Goal: Information Seeking & Learning: Check status

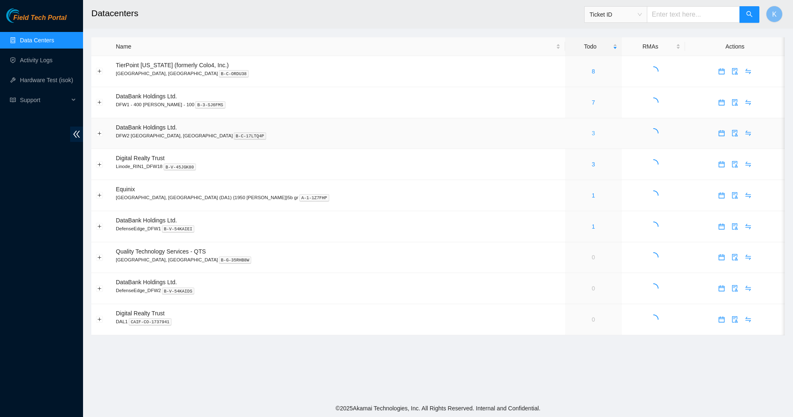
click at [591, 134] on link "3" at bounding box center [592, 133] width 3 height 7
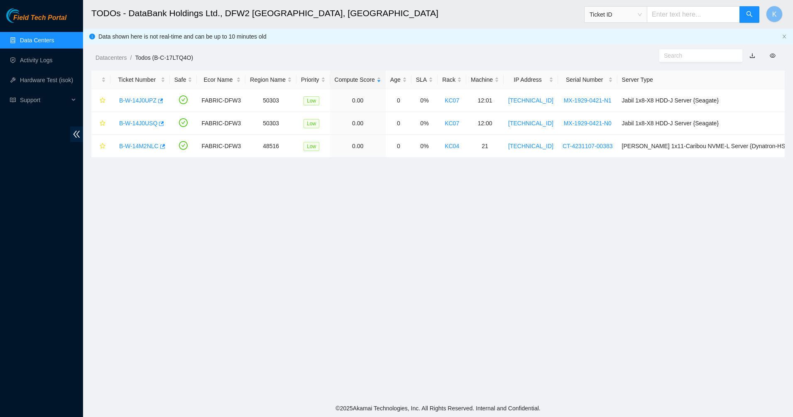
drag, startPoint x: 527, startPoint y: 190, endPoint x: 323, endPoint y: 229, distance: 207.0
click at [323, 229] on main "TODOs - DataBank Holdings Ltd., DFW2 [GEOGRAPHIC_DATA], [GEOGRAPHIC_DATA] Ticke…" at bounding box center [438, 200] width 710 height 400
click at [273, 207] on main "TODOs - DataBank Holdings Ltd., DFW2 [GEOGRAPHIC_DATA], [GEOGRAPHIC_DATA] Ticke…" at bounding box center [438, 200] width 710 height 400
click at [208, 218] on main "TODOs - DataBank Holdings Ltd., DFW2 [GEOGRAPHIC_DATA], [GEOGRAPHIC_DATA] Ticke…" at bounding box center [438, 200] width 710 height 400
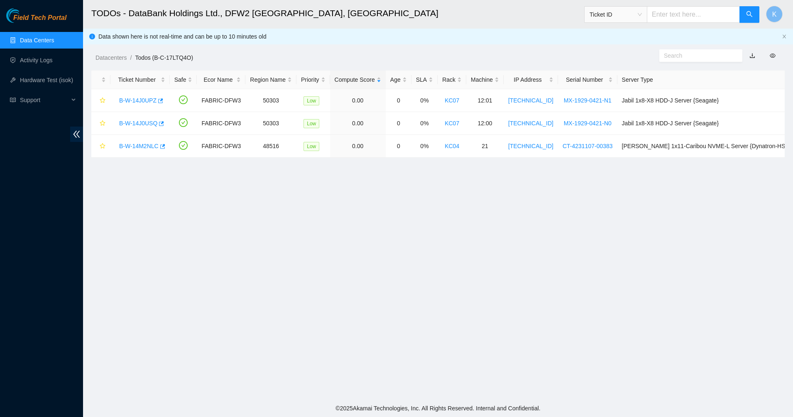
click at [24, 44] on link "Data Centers" at bounding box center [37, 40] width 34 height 7
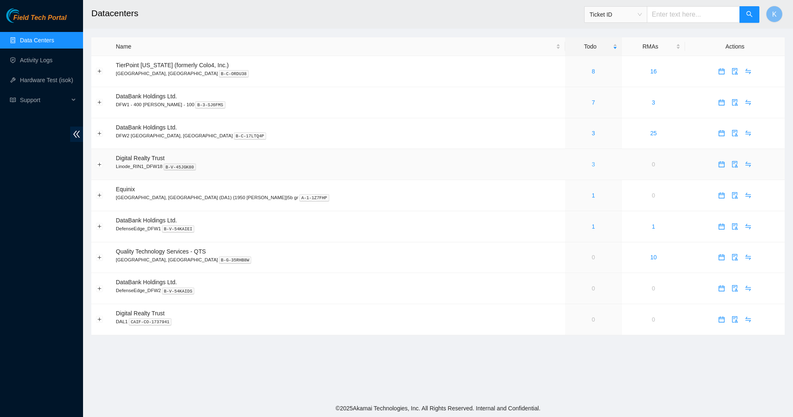
click at [591, 166] on link "3" at bounding box center [592, 164] width 3 height 7
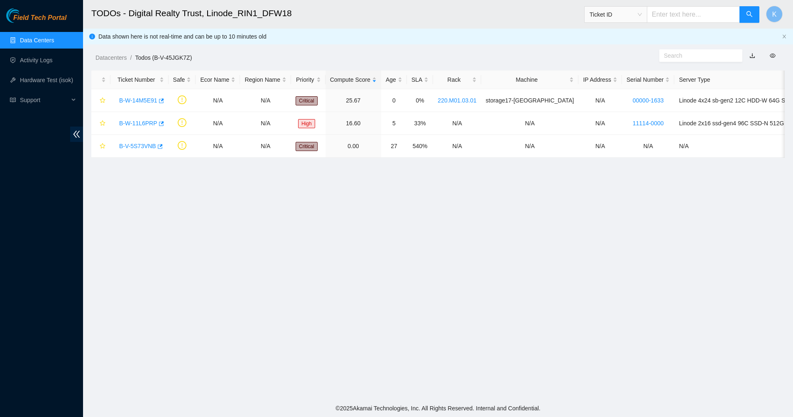
click at [29, 39] on link "Data Centers" at bounding box center [37, 40] width 34 height 7
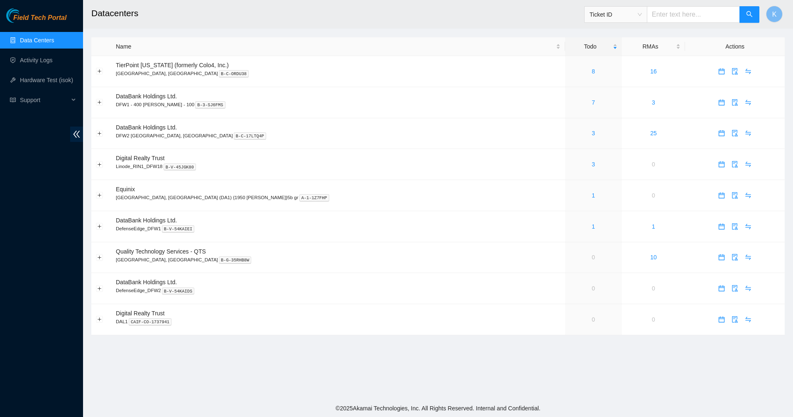
click at [41, 39] on link "Data Centers" at bounding box center [37, 40] width 34 height 7
click at [591, 163] on link "3" at bounding box center [592, 164] width 3 height 7
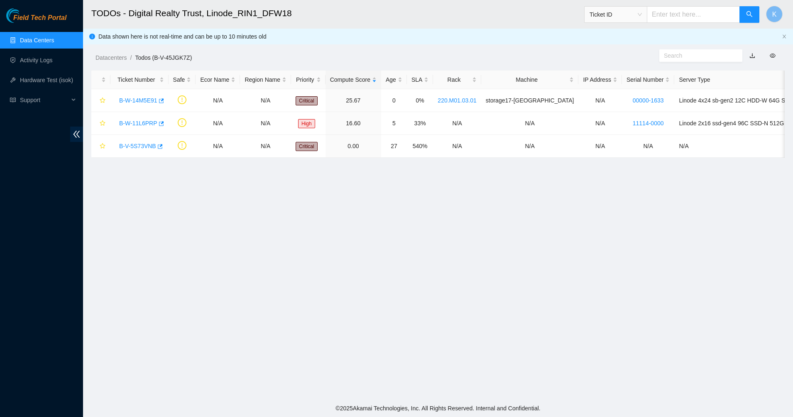
click at [44, 43] on link "Data Centers" at bounding box center [37, 40] width 34 height 7
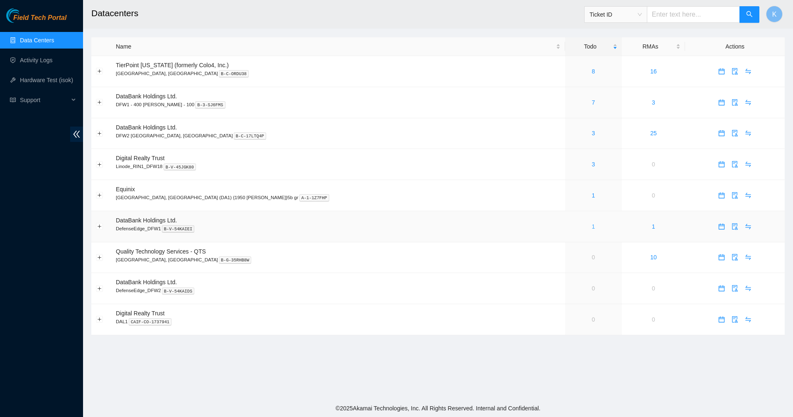
click at [591, 226] on link "1" at bounding box center [592, 226] width 3 height 7
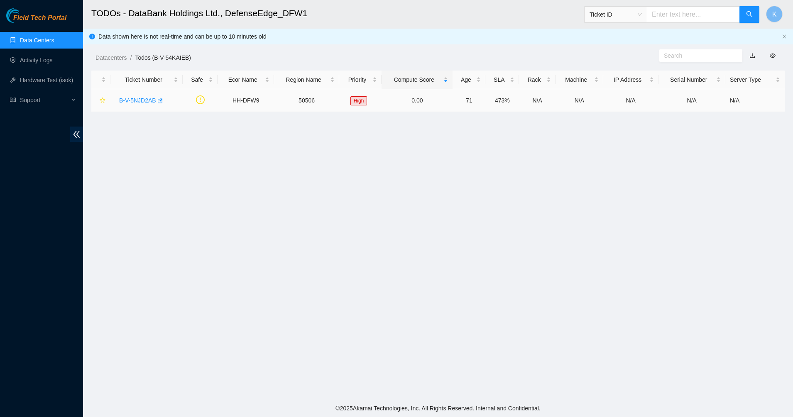
click at [138, 99] on link "B-V-5NJD2AB" at bounding box center [137, 100] width 37 height 7
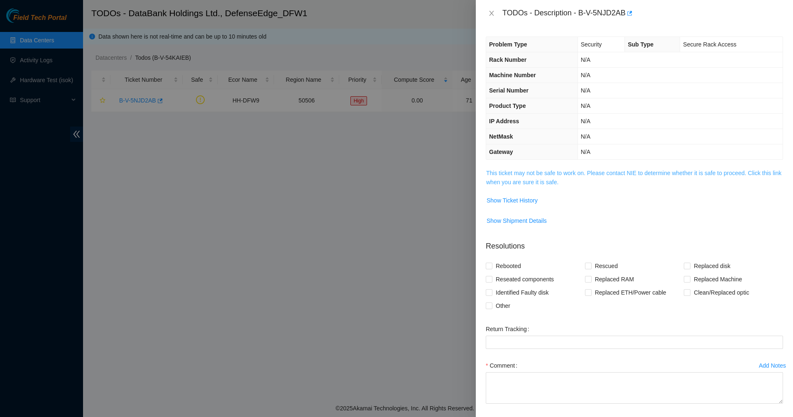
click at [498, 179] on link "This ticket may not be safe to work on. Please contact NIE to determine whether…" at bounding box center [633, 178] width 295 height 16
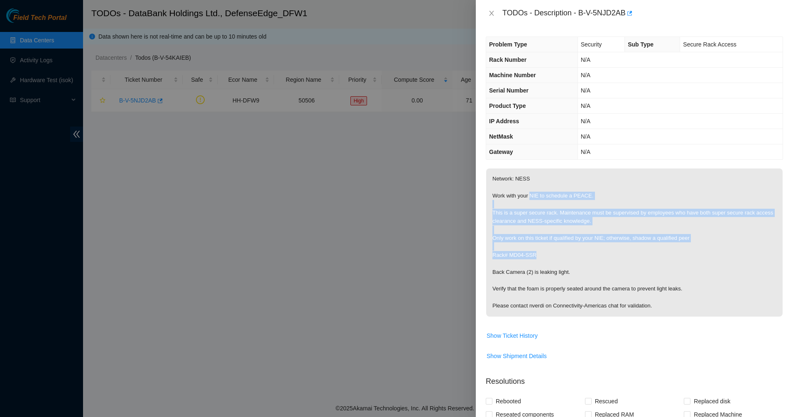
drag, startPoint x: 529, startPoint y: 194, endPoint x: 612, endPoint y: 259, distance: 105.2
click at [612, 259] on p "Network: NESS Work with your NIE to schedule a PEACE. This is a super secure ra…" at bounding box center [634, 242] width 296 height 148
drag, startPoint x: 612, startPoint y: 259, endPoint x: 504, endPoint y: 256, distance: 107.5
click at [504, 256] on p "Network: NESS Work with your NIE to schedule a PEACE. This is a super secure ra…" at bounding box center [634, 242] width 296 height 148
click at [517, 218] on p "Network: NESS Work with your NIE to schedule a PEACE. This is a super secure ra…" at bounding box center [634, 242] width 296 height 148
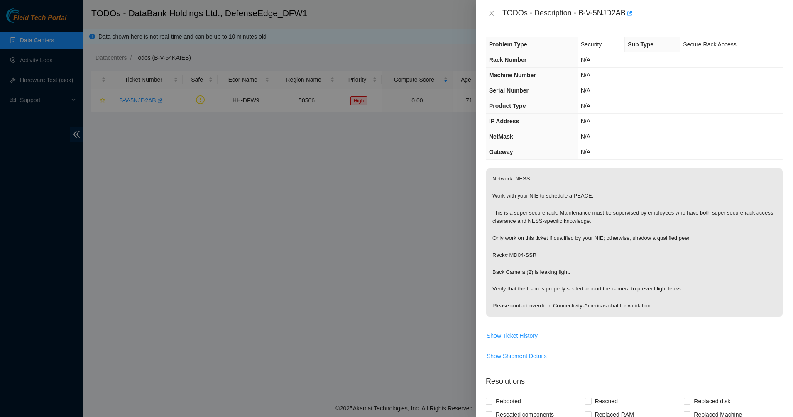
click at [511, 183] on p "Network: NESS Work with your NIE to schedule a PEACE. This is a super secure ra…" at bounding box center [634, 242] width 296 height 148
click at [510, 178] on p "Network: NESS Work with your NIE to schedule a PEACE. This is a super secure ra…" at bounding box center [634, 242] width 296 height 148
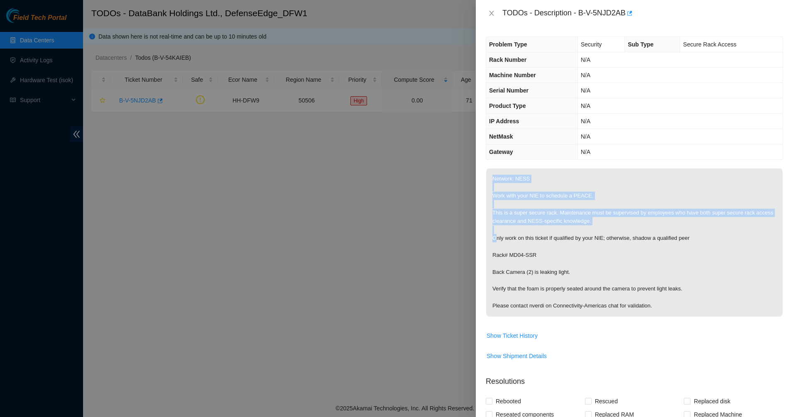
drag, startPoint x: 510, startPoint y: 179, endPoint x: 532, endPoint y: 211, distance: 38.6
click at [532, 211] on p "Network: NESS Work with your NIE to schedule a PEACE. This is a super secure ra…" at bounding box center [634, 242] width 296 height 148
drag, startPoint x: 532, startPoint y: 211, endPoint x: 519, endPoint y: 217, distance: 13.7
click at [519, 217] on p "Network: NESS Work with your NIE to schedule a PEACE. This is a super secure ra…" at bounding box center [634, 242] width 296 height 148
click at [536, 224] on p "Network: NESS Work with your NIE to schedule a PEACE. This is a super secure ra…" at bounding box center [634, 242] width 296 height 148
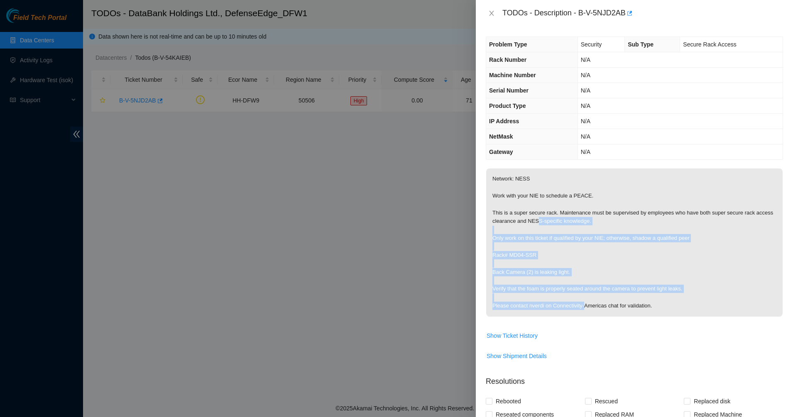
drag, startPoint x: 554, startPoint y: 250, endPoint x: 589, endPoint y: 320, distance: 77.9
click at [589, 320] on span "Network: NESS Work with your NIE to schedule a PEACE. This is a super secure ra…" at bounding box center [634, 245] width 296 height 154
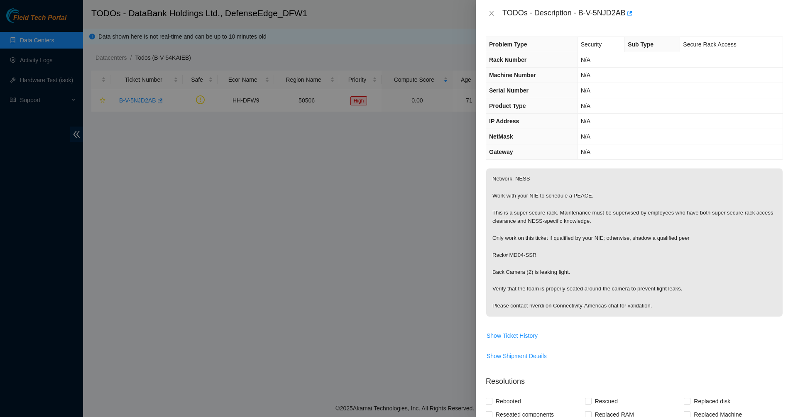
drag, startPoint x: 589, startPoint y: 320, endPoint x: 652, endPoint y: 309, distance: 63.9
click at [652, 309] on p "Network: NESS Work with your NIE to schedule a PEACE. This is a super secure ra…" at bounding box center [634, 242] width 296 height 148
click at [487, 13] on button "Close" at bounding box center [492, 14] width 12 height 8
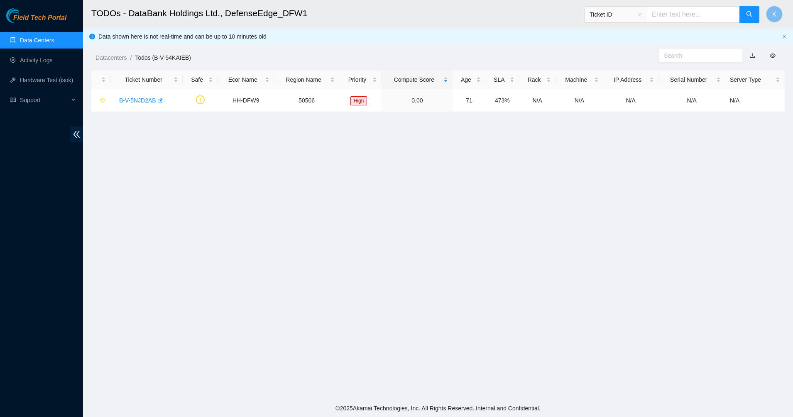
click at [40, 40] on link "Data Centers" at bounding box center [37, 40] width 34 height 7
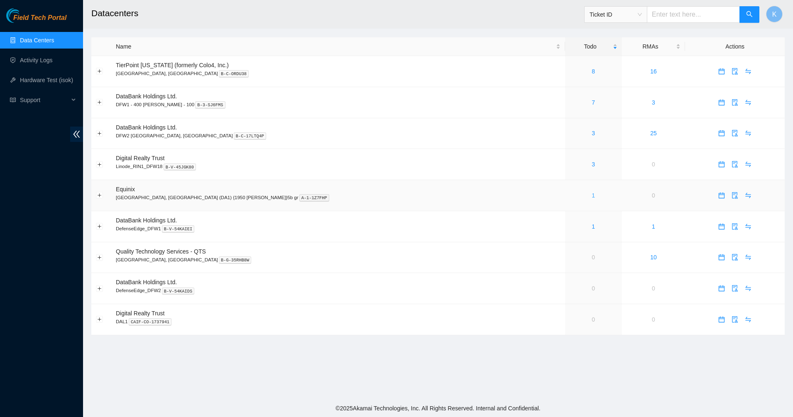
click at [591, 196] on link "1" at bounding box center [592, 195] width 3 height 7
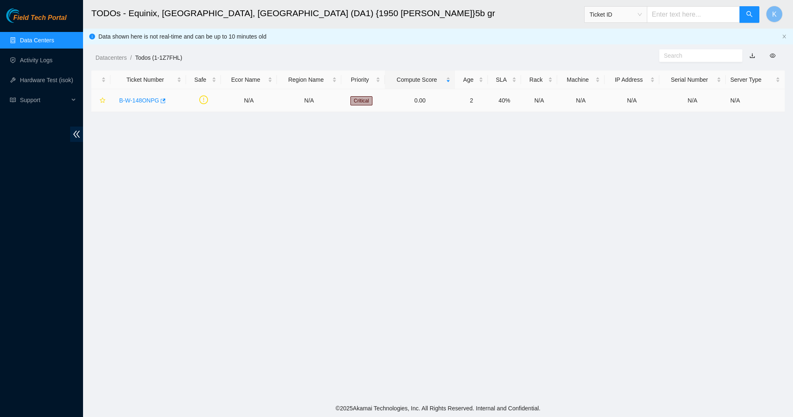
click at [131, 102] on link "B-W-148ONPG" at bounding box center [139, 100] width 40 height 7
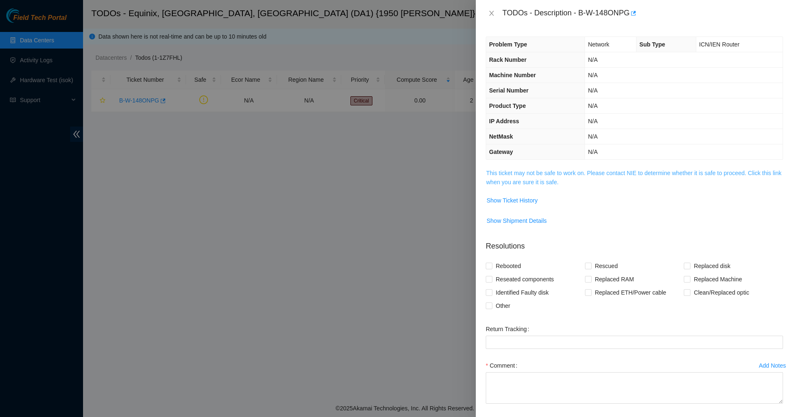
click at [554, 178] on link "This ticket may not be safe to work on. Please contact NIE to determine whether…" at bounding box center [633, 178] width 295 height 16
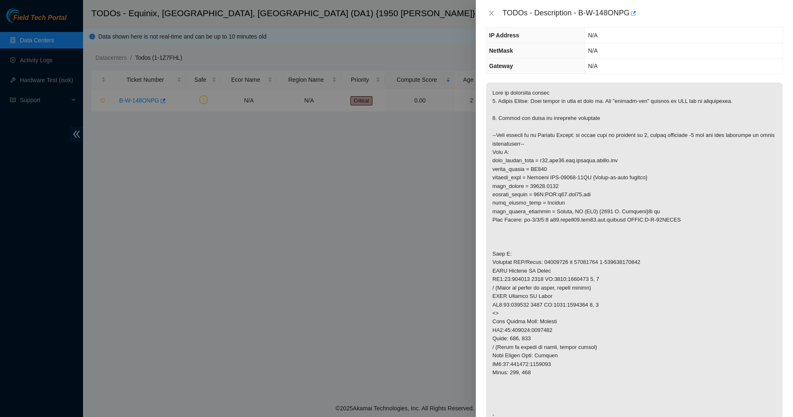
scroll to position [104, 0]
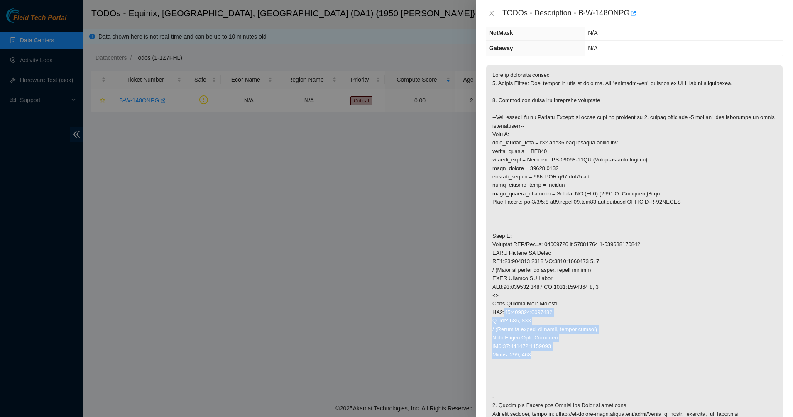
drag, startPoint x: 505, startPoint y: 315, endPoint x: 539, endPoint y: 354, distance: 52.9
click at [539, 354] on p at bounding box center [634, 287] width 296 height 445
drag, startPoint x: 539, startPoint y: 354, endPoint x: 526, endPoint y: 362, distance: 15.8
click at [526, 362] on p at bounding box center [634, 287] width 296 height 445
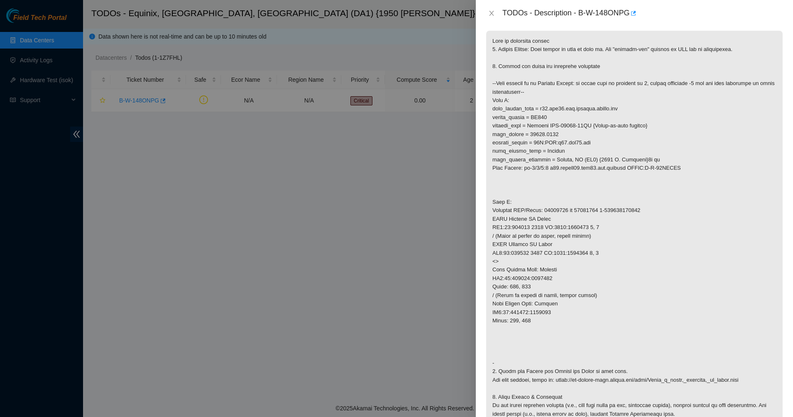
scroll to position [259, 0]
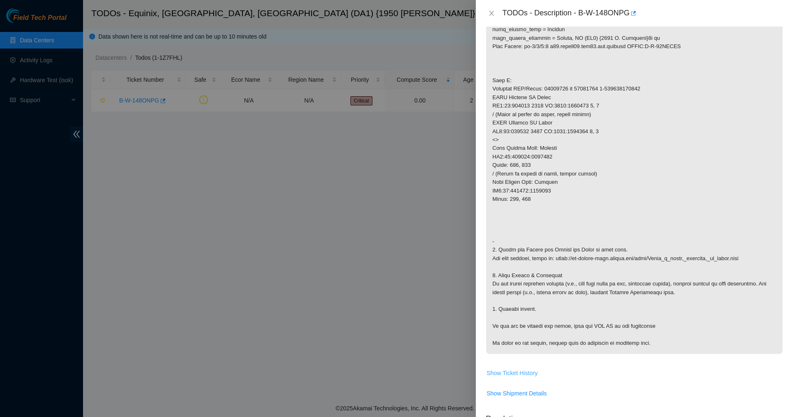
click at [516, 371] on span "Show Ticket History" at bounding box center [511, 372] width 51 height 9
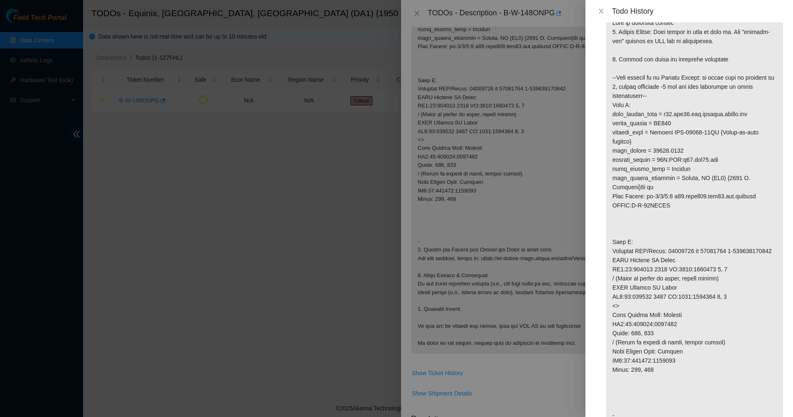
scroll to position [0, 0]
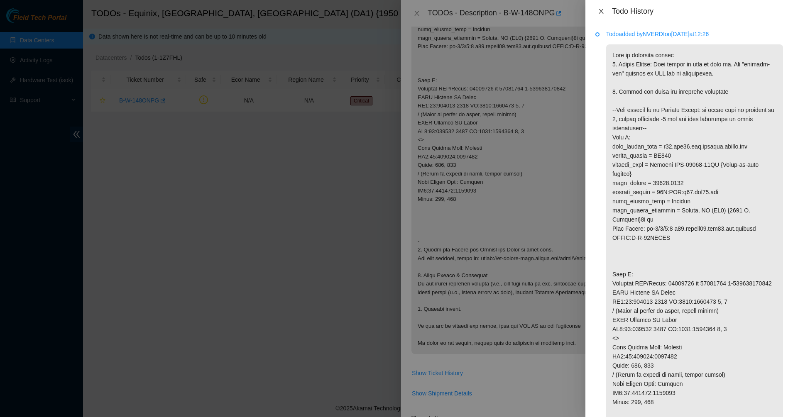
click at [597, 13] on button "Close" at bounding box center [601, 11] width 12 height 8
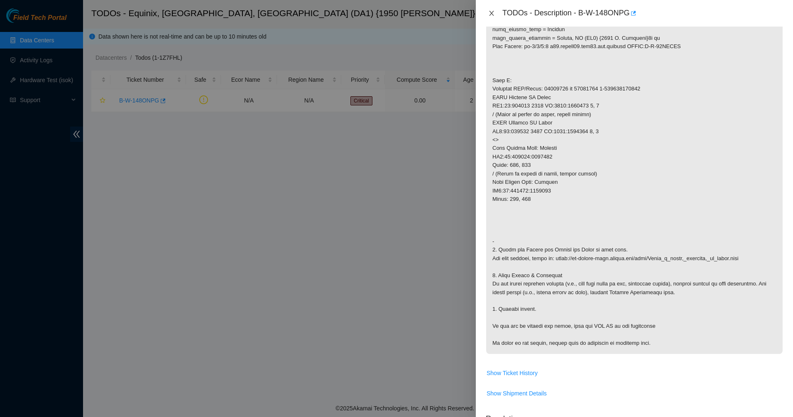
click at [493, 13] on icon "close" at bounding box center [491, 13] width 7 height 7
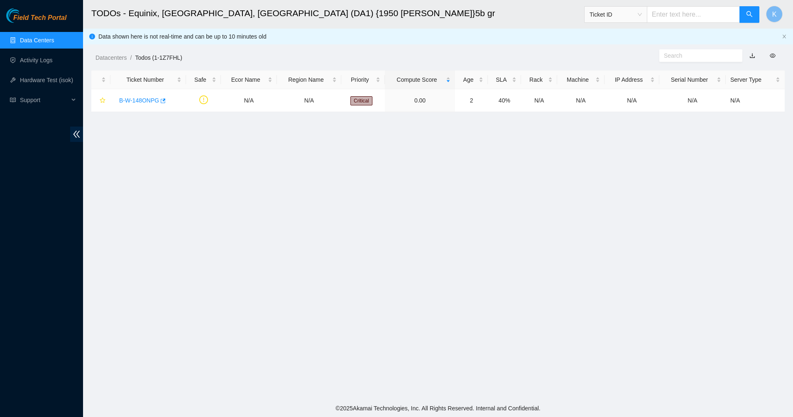
scroll to position [20, 0]
click at [313, 228] on main "TODOs - Equinix, Dallas, TX (DA1) {1950 N. Stemmons}5b gr Ticket ID K Data show…" at bounding box center [438, 200] width 710 height 400
click at [475, 295] on main "TODOs - Equinix, Dallas, TX (DA1) {1950 N. Stemmons}5b gr Ticket ID K Data show…" at bounding box center [438, 200] width 710 height 400
click at [254, 206] on main "TODOs - Equinix, Dallas, TX (DA1) {1950 N. Stemmons}5b gr Ticket ID K Data show…" at bounding box center [438, 200] width 710 height 400
click at [27, 61] on link "Activity Logs" at bounding box center [36, 60] width 33 height 7
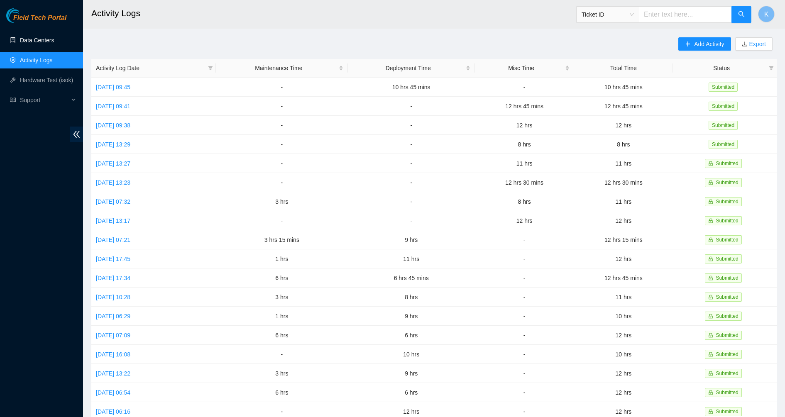
drag, startPoint x: 19, startPoint y: 38, endPoint x: 21, endPoint y: 21, distance: 17.1
click at [20, 37] on link "Data Centers" at bounding box center [37, 40] width 34 height 7
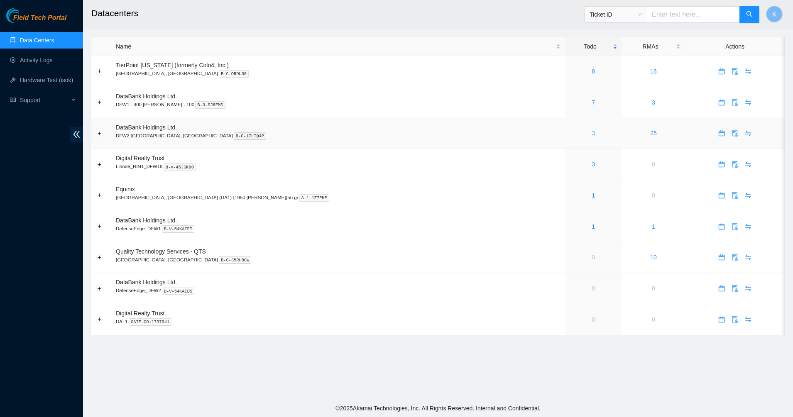
click at [591, 134] on link "3" at bounding box center [592, 133] width 3 height 7
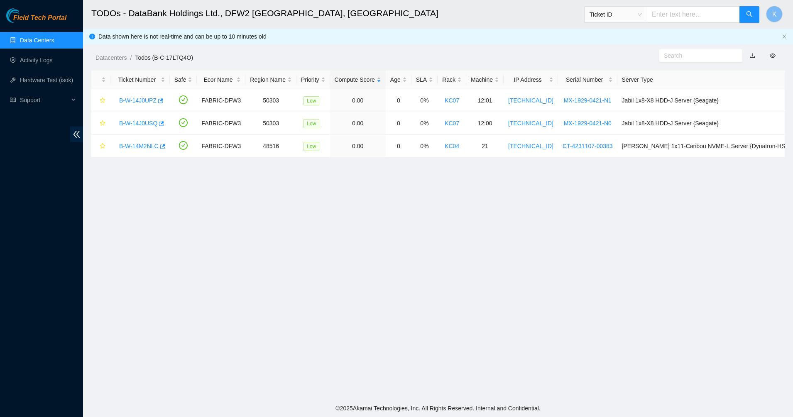
click at [357, 199] on main "TODOs - DataBank Holdings Ltd., DFW2 [GEOGRAPHIC_DATA], [GEOGRAPHIC_DATA] Ticke…" at bounding box center [438, 200] width 710 height 400
drag, startPoint x: 714, startPoint y: 186, endPoint x: 92, endPoint y: 51, distance: 636.1
click at [92, 51] on main "TODOs - DataBank Holdings Ltd., DFW2 [GEOGRAPHIC_DATA], [GEOGRAPHIC_DATA] Ticke…" at bounding box center [438, 200] width 710 height 400
drag, startPoint x: 92, startPoint y: 51, endPoint x: 93, endPoint y: 63, distance: 11.3
click at [93, 63] on main "TODOs - DataBank Holdings Ltd., DFW2 [GEOGRAPHIC_DATA], [GEOGRAPHIC_DATA] Ticke…" at bounding box center [438, 200] width 710 height 400
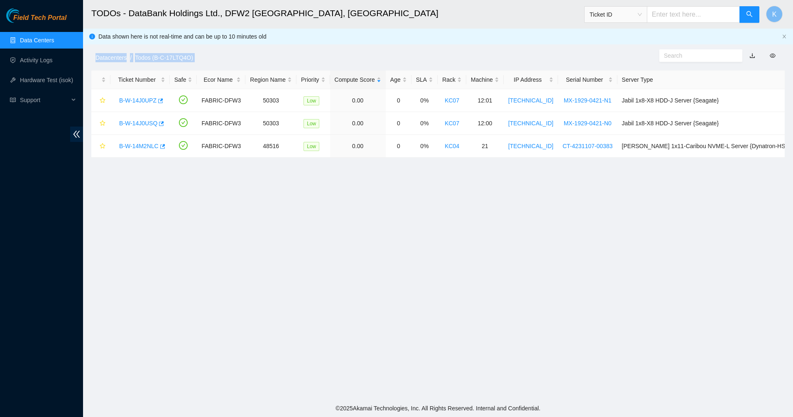
click at [183, 63] on main "TODOs - DataBank Holdings Ltd., DFW2 [GEOGRAPHIC_DATA], [GEOGRAPHIC_DATA] Ticke…" at bounding box center [438, 200] width 710 height 400
click at [227, 58] on ol "Datacenters / Todos (B-C-17LTQ4O) /" at bounding box center [355, 57] width 520 height 9
click at [310, 8] on h2 "TODOs - DataBank Holdings Ltd., DFW2 [GEOGRAPHIC_DATA], [GEOGRAPHIC_DATA]" at bounding box center [362, 13] width 543 height 27
click at [309, 8] on h2 "TODOs - DataBank Holdings Ltd., DFW2 [GEOGRAPHIC_DATA], [GEOGRAPHIC_DATA]" at bounding box center [362, 13] width 543 height 27
click at [308, 8] on h2 "TODOs - DataBank Holdings Ltd., DFW2 [GEOGRAPHIC_DATA], [GEOGRAPHIC_DATA]" at bounding box center [362, 13] width 543 height 27
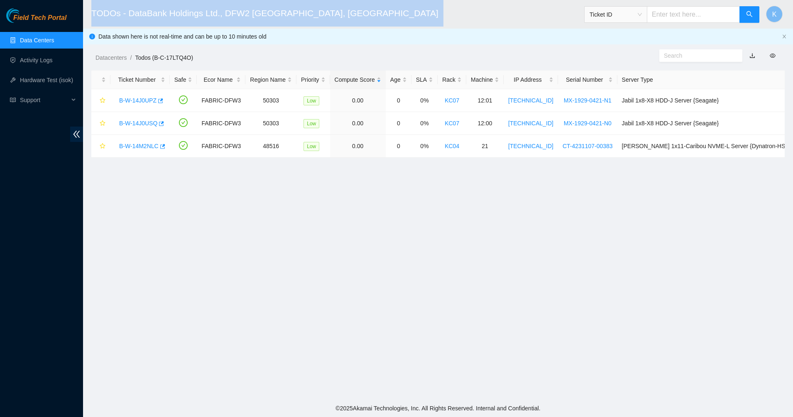
click at [308, 8] on h2 "TODOs - DataBank Holdings Ltd., DFW2 [GEOGRAPHIC_DATA], [GEOGRAPHIC_DATA]" at bounding box center [362, 13] width 543 height 27
drag, startPoint x: 308, startPoint y: 8, endPoint x: 351, endPoint y: 17, distance: 43.3
click at [351, 17] on h2 "TODOs - DataBank Holdings Ltd., DFW2 [GEOGRAPHIC_DATA], [GEOGRAPHIC_DATA]" at bounding box center [362, 13] width 543 height 27
click at [325, 23] on h2 "TODOs - DataBank Holdings Ltd., DFW2 [GEOGRAPHIC_DATA], [GEOGRAPHIC_DATA]" at bounding box center [362, 13] width 543 height 27
click at [289, 22] on h2 "TODOs - DataBank Holdings Ltd., DFW2 [GEOGRAPHIC_DATA], [GEOGRAPHIC_DATA]" at bounding box center [362, 13] width 543 height 27
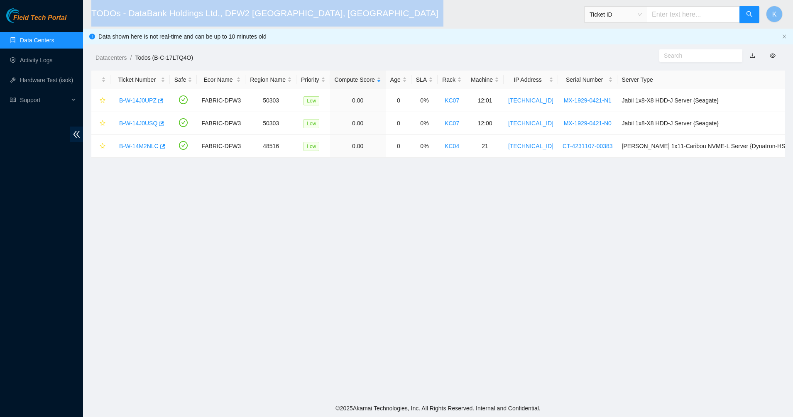
click at [288, 16] on h2 "TODOs - DataBank Holdings Ltd., DFW2 [GEOGRAPHIC_DATA], [GEOGRAPHIC_DATA]" at bounding box center [362, 13] width 543 height 27
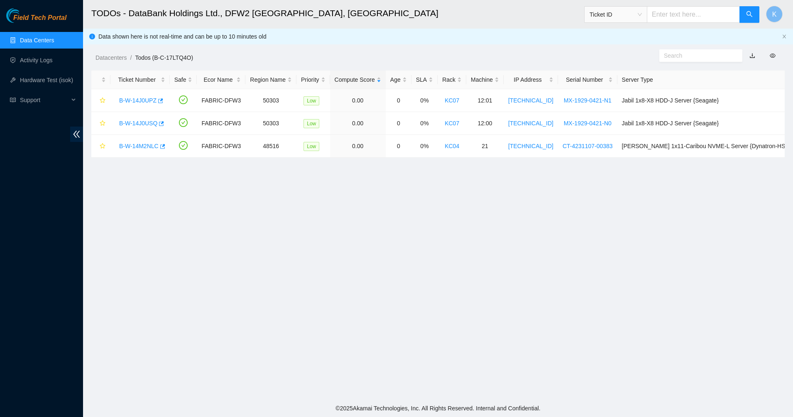
drag, startPoint x: 282, startPoint y: 259, endPoint x: 286, endPoint y: 258, distance: 4.2
click at [283, 259] on main "TODOs - DataBank Holdings Ltd., DFW2 [GEOGRAPHIC_DATA], [GEOGRAPHIC_DATA] Ticke…" at bounding box center [438, 200] width 710 height 400
click at [136, 102] on link "B-W-14J0UPZ" at bounding box center [137, 100] width 37 height 7
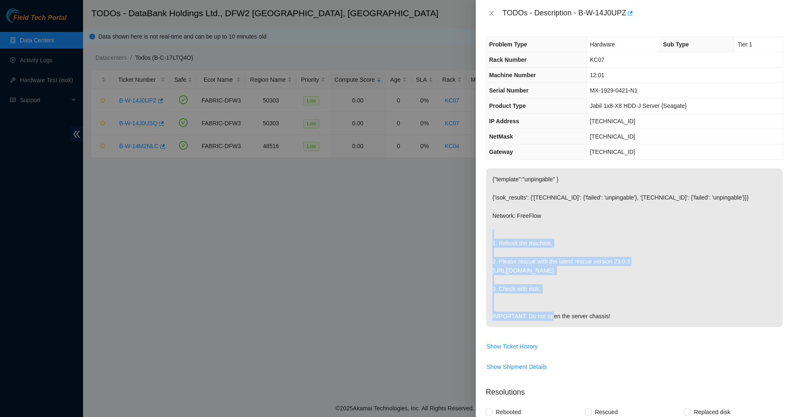
drag, startPoint x: 527, startPoint y: 228, endPoint x: 557, endPoint y: 291, distance: 70.0
click at [557, 291] on p "{"template":"unpingable" } {'isok_results': {'[TECHNICAL_ID]': {'failed': 'unpi…" at bounding box center [634, 247] width 296 height 159
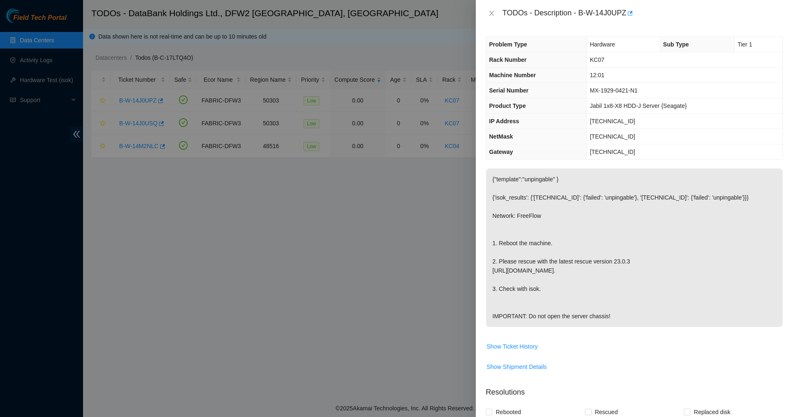
drag, startPoint x: 557, startPoint y: 291, endPoint x: 556, endPoint y: 298, distance: 6.3
click at [556, 298] on p "{"template":"unpingable" } {'isok_results': {'[TECHNICAL_ID]': {'failed': 'unpi…" at bounding box center [634, 247] width 296 height 159
drag, startPoint x: 550, startPoint y: 298, endPoint x: 574, endPoint y: 332, distance: 41.7
click at [574, 327] on p "{"template":"unpingable" } {'isok_results': {'[TECHNICAL_ID]': {'failed': 'unpi…" at bounding box center [634, 247] width 296 height 159
drag, startPoint x: 574, startPoint y: 332, endPoint x: 559, endPoint y: 330, distance: 15.8
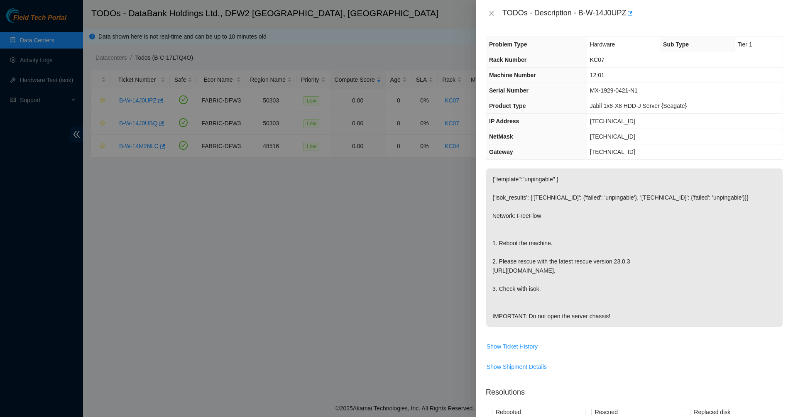
click at [559, 327] on p "{"template":"unpingable" } {'isok_results': {'[TECHNICAL_ID]': {'failed': 'unpi…" at bounding box center [634, 247] width 296 height 159
drag, startPoint x: 556, startPoint y: 329, endPoint x: 503, endPoint y: 171, distance: 166.7
click at [503, 171] on p "{"template":"unpingable" } {'isok_results': {'[TECHNICAL_ID]': {'failed': 'unpi…" at bounding box center [634, 247] width 296 height 159
click at [499, 174] on p "{"template":"unpingable" } {'isok_results': {'[TECHNICAL_ID]': {'failed': 'unpi…" at bounding box center [634, 247] width 296 height 159
click at [533, 234] on p "{"template":"unpingable" } {'isok_results': {'[TECHNICAL_ID]': {'failed': 'unpi…" at bounding box center [634, 247] width 296 height 159
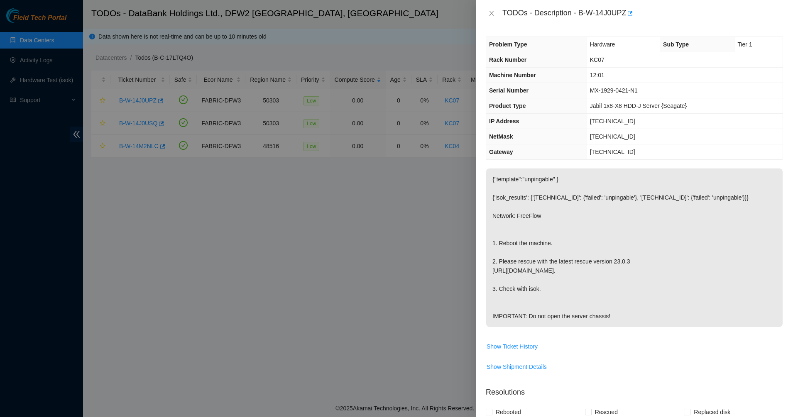
click at [311, 202] on div at bounding box center [396, 208] width 793 height 417
click at [492, 12] on icon "close" at bounding box center [491, 13] width 7 height 7
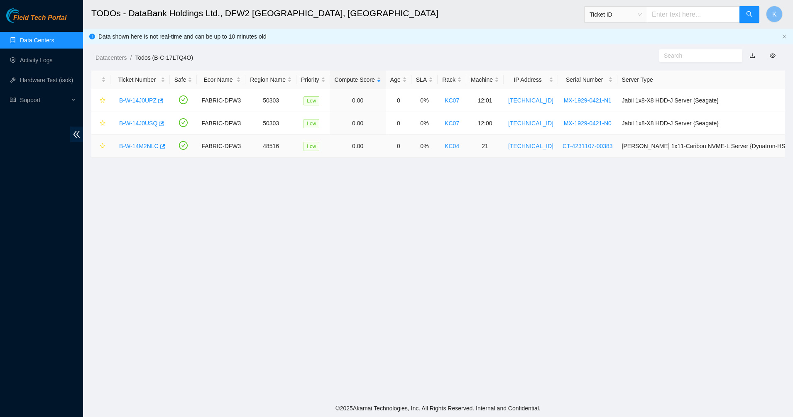
click at [153, 148] on link "B-W-14M2NLC" at bounding box center [138, 146] width 39 height 7
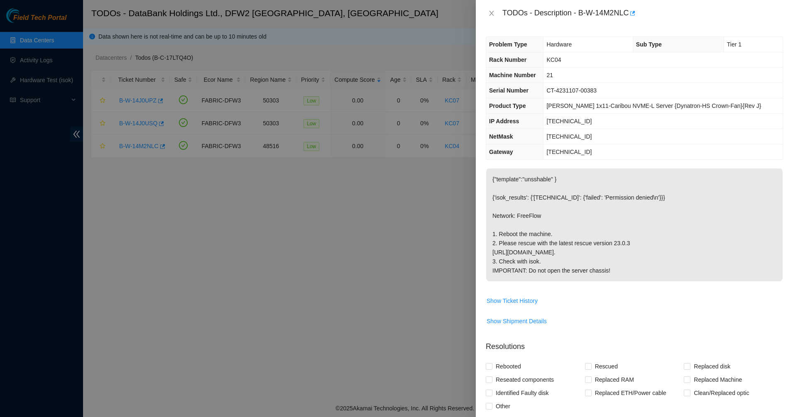
drag, startPoint x: 516, startPoint y: 188, endPoint x: 541, endPoint y: 288, distance: 103.9
click at [541, 281] on p "{"template":"unsshable" } {'isok_results': {'[TECHNICAL_ID]': {'failed': 'Permi…" at bounding box center [634, 224] width 296 height 113
drag, startPoint x: 541, startPoint y: 288, endPoint x: 515, endPoint y: 275, distance: 29.3
click at [516, 276] on p "{"template":"unsshable" } {'isok_results': {'[TECHNICAL_ID]': {'failed': 'Permi…" at bounding box center [634, 224] width 296 height 113
click at [514, 249] on p "{"template":"unsshable" } {'isok_results': {'[TECHNICAL_ID]': {'failed': 'Permi…" at bounding box center [634, 224] width 296 height 113
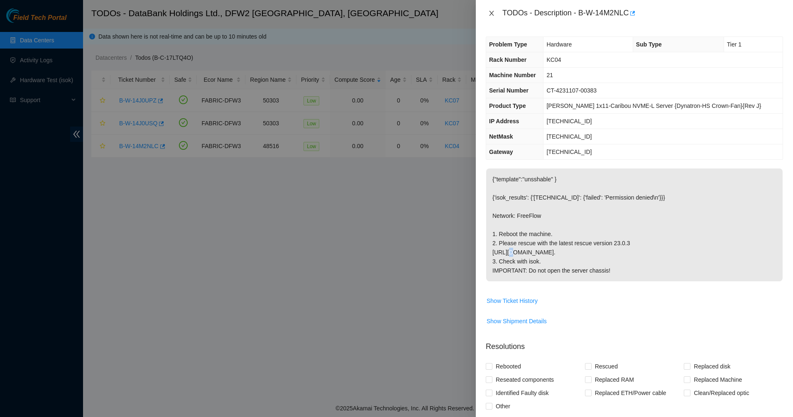
click at [491, 15] on icon "close" at bounding box center [491, 13] width 7 height 7
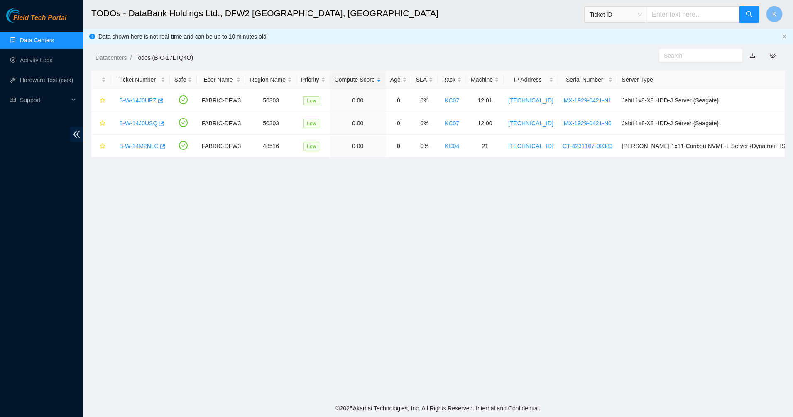
click at [302, 190] on main "TODOs - DataBank Holdings Ltd., DFW2 [GEOGRAPHIC_DATA], [GEOGRAPHIC_DATA] Ticke…" at bounding box center [438, 200] width 710 height 400
